Goal: Task Accomplishment & Management: Use online tool/utility

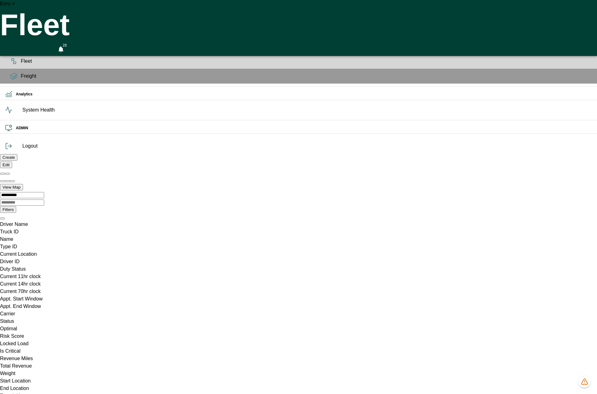
scroll to position [0, 12296]
click at [10, 139] on ul "OPS Planning Fleet Freight Analytics System Health ADMIN" at bounding box center [298, 80] width 597 height 116
click at [587, 382] on icon "1282 data issues" at bounding box center [584, 382] width 6 height 6
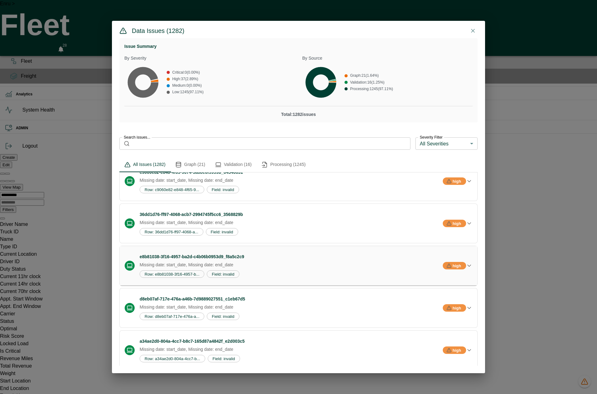
scroll to position [0, 0]
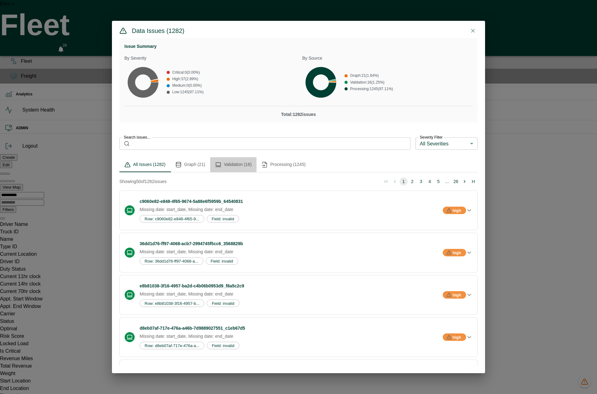
click at [236, 165] on button "Validation (16)" at bounding box center [233, 164] width 46 height 15
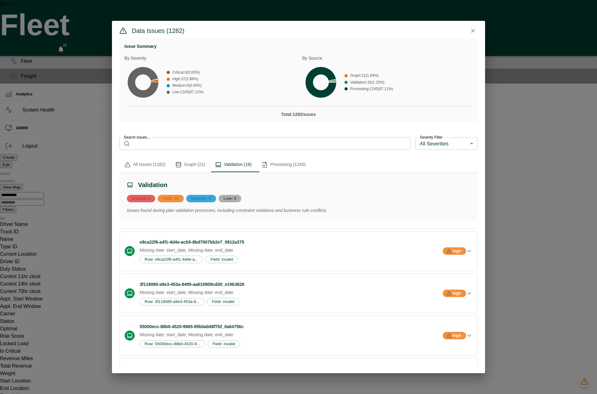
scroll to position [565, 0]
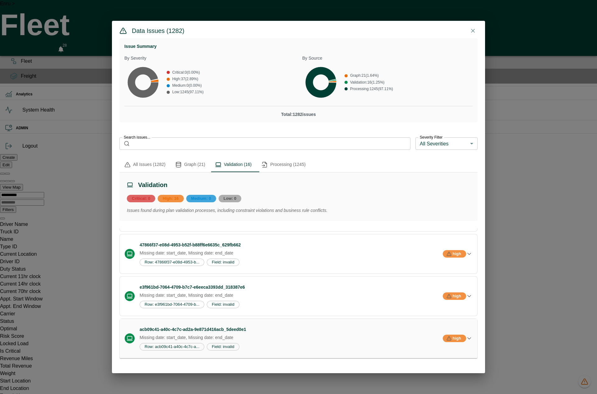
click at [239, 329] on h6 "acb09c41-a40c-4c7c-ad2a-9e871d416acb_5deed0e1" at bounding box center [291, 329] width 303 height 7
drag, startPoint x: 253, startPoint y: 329, endPoint x: 227, endPoint y: 327, distance: 26.2
click at [227, 328] on h6 "acb09c41-a40c-4c7c-ad2a-9e871d416acb_5deed0e1" at bounding box center [291, 329] width 303 height 7
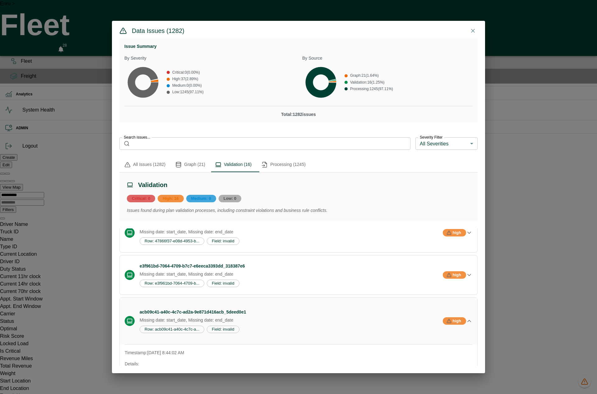
click at [227, 327] on button "acb09c41-a40c-4c7c-ad2a-9e871d416acb_5deed0e1 Missing date: start_date, Missing…" at bounding box center [299, 321] width 358 height 47
